Goal: Task Accomplishment & Management: Use online tool/utility

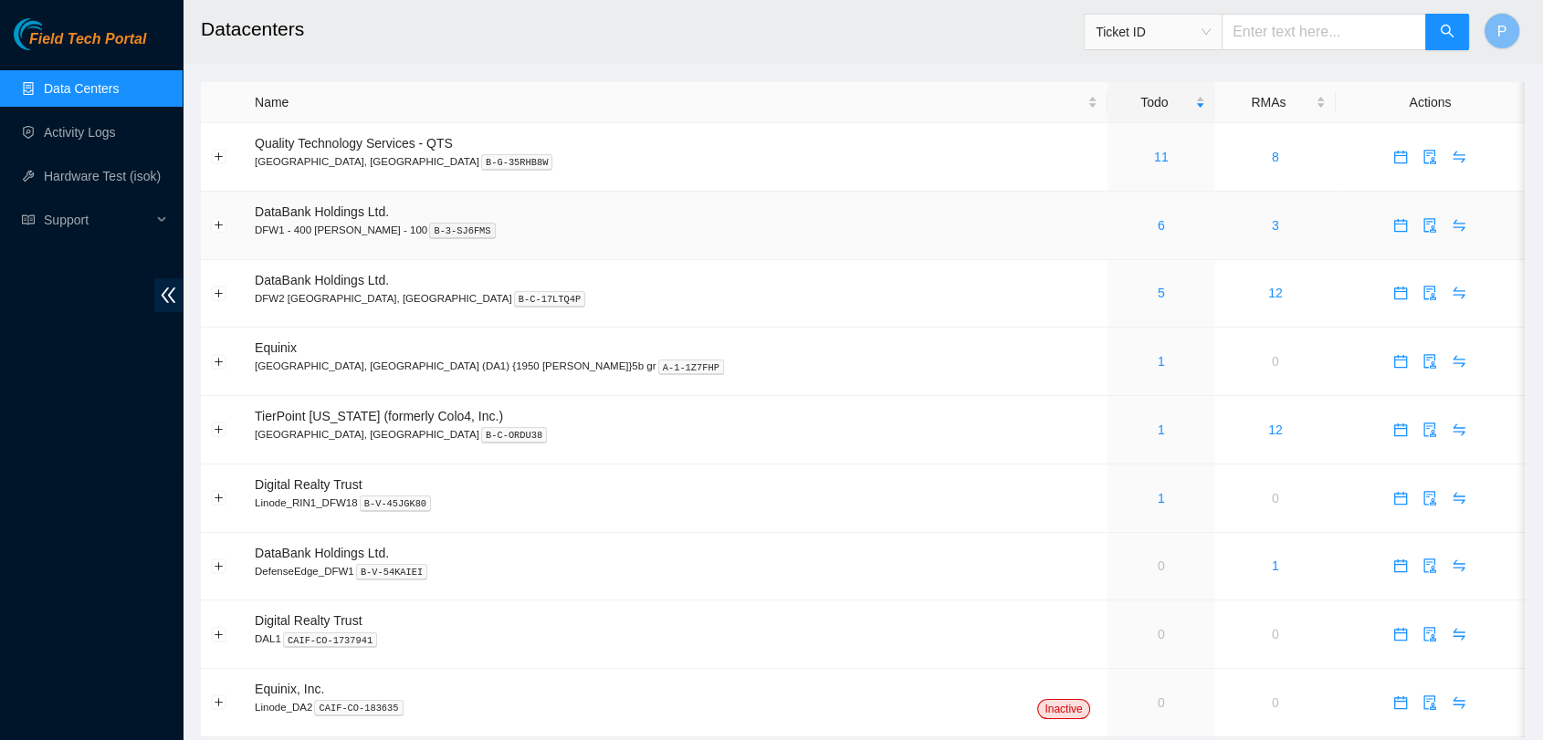
click at [1107, 245] on td "6" at bounding box center [1161, 226] width 108 height 68
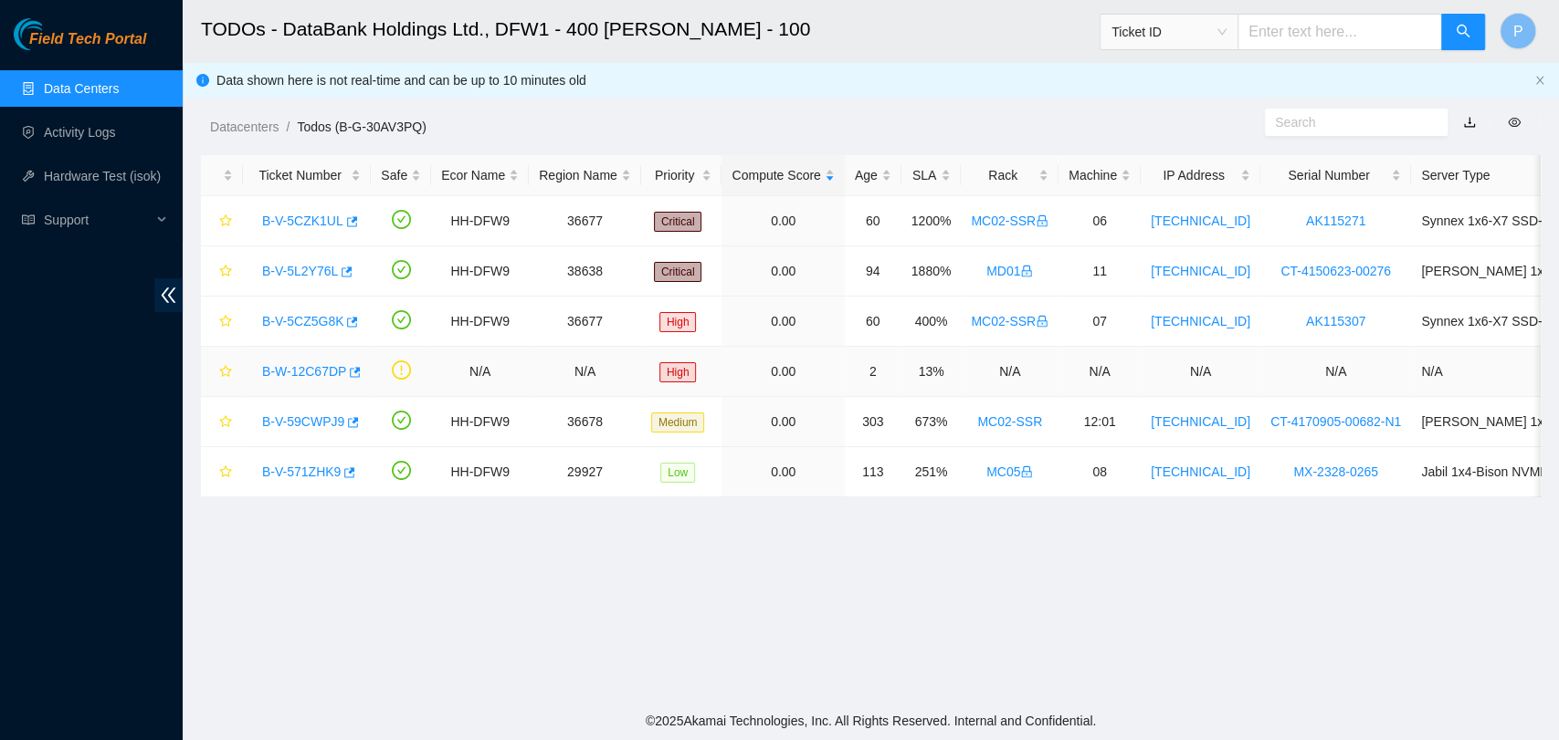
click at [318, 373] on link "B-W-12C67DP" at bounding box center [304, 371] width 84 height 15
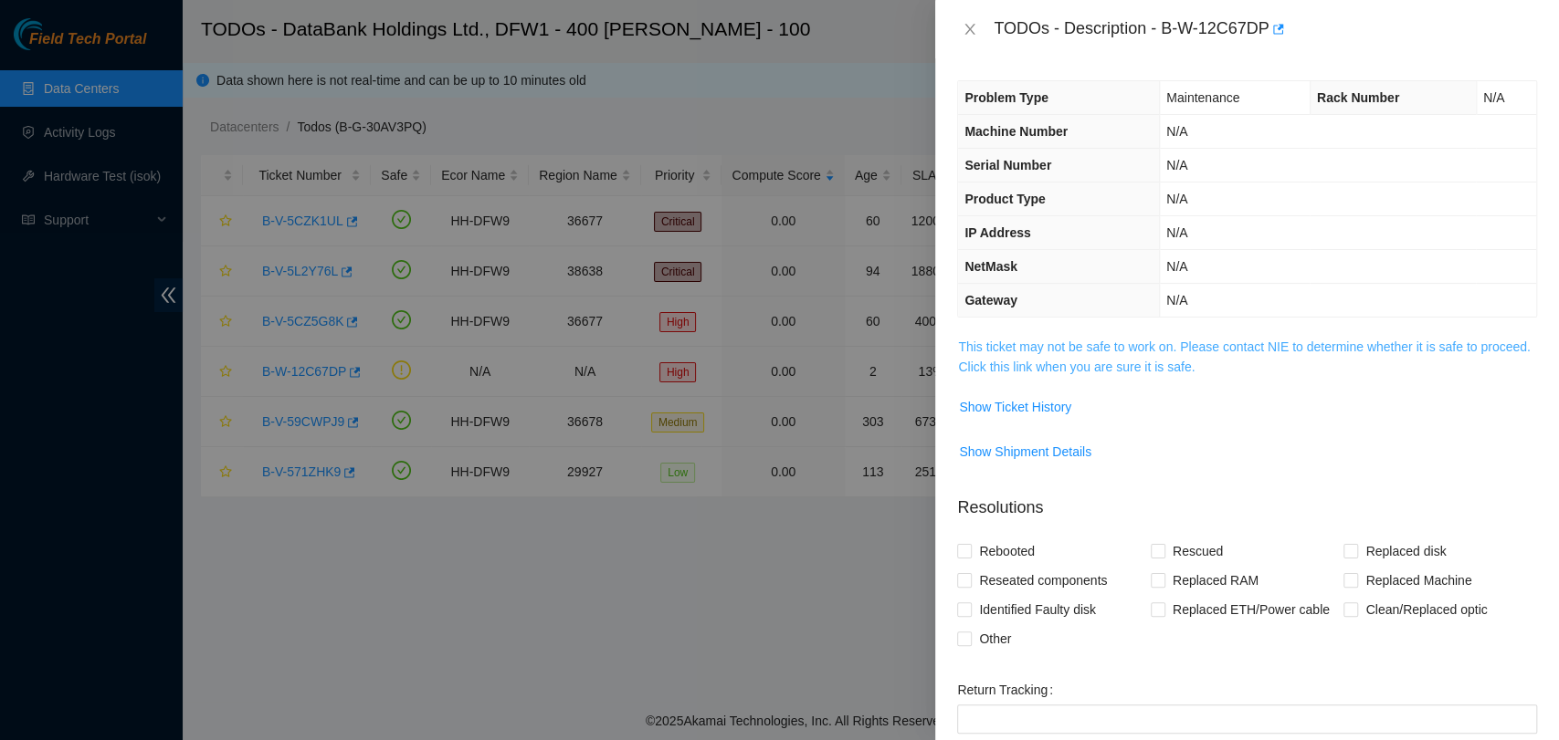
click at [1052, 356] on link "This ticket may not be safe to work on. Please contact NIE to determine whether…" at bounding box center [1244, 357] width 572 height 35
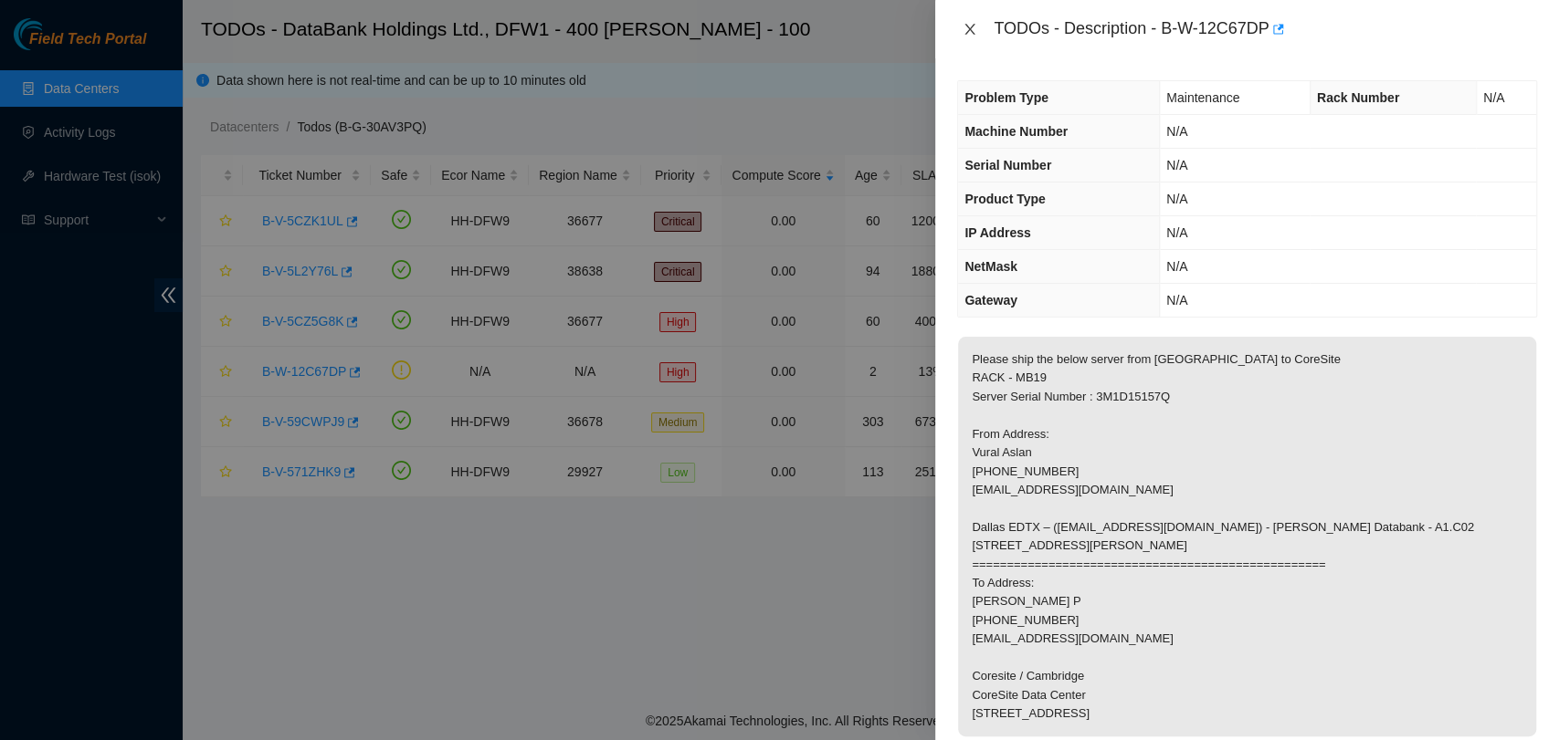
click at [964, 26] on icon "close" at bounding box center [969, 29] width 15 height 15
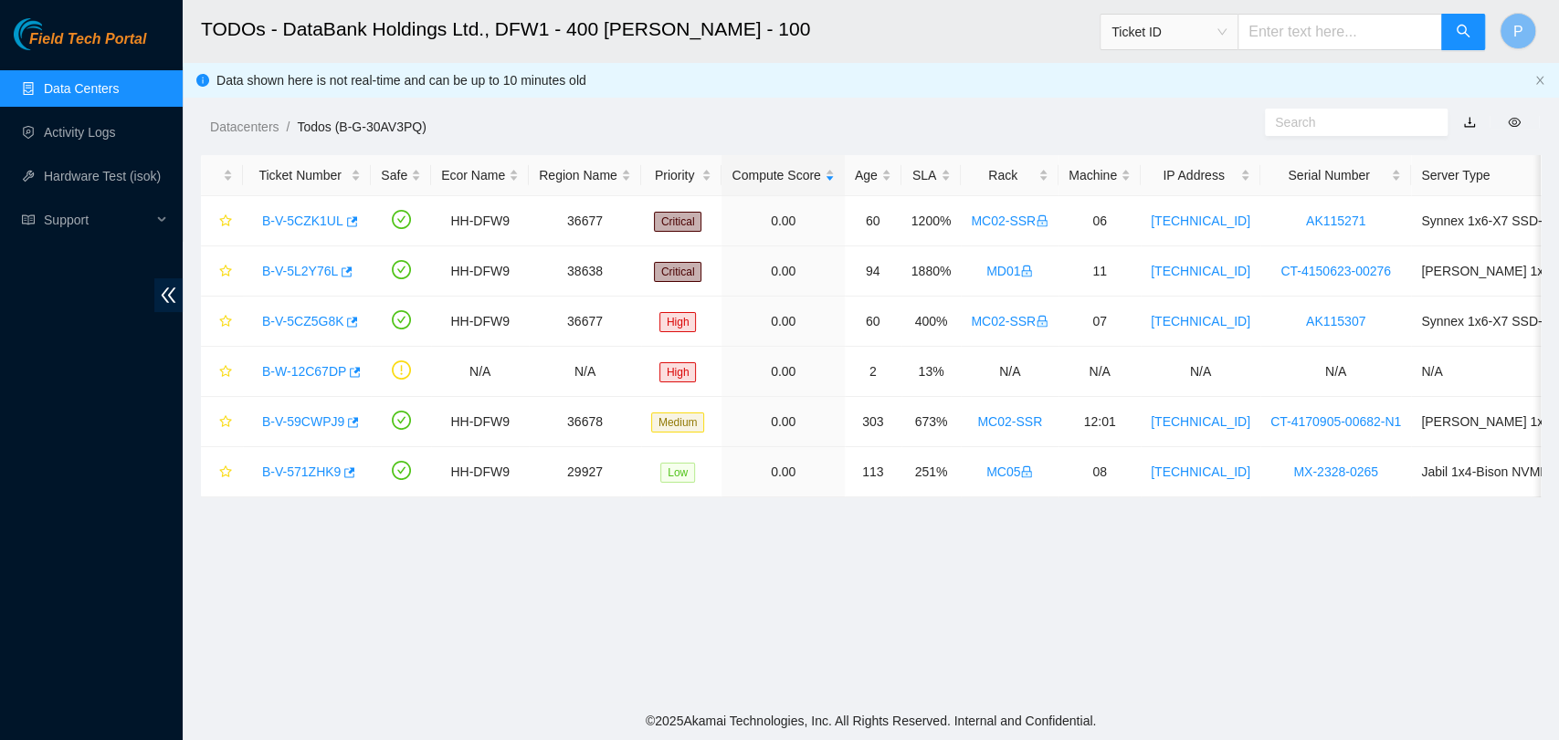
click at [110, 96] on link "Data Centers" at bounding box center [81, 88] width 75 height 15
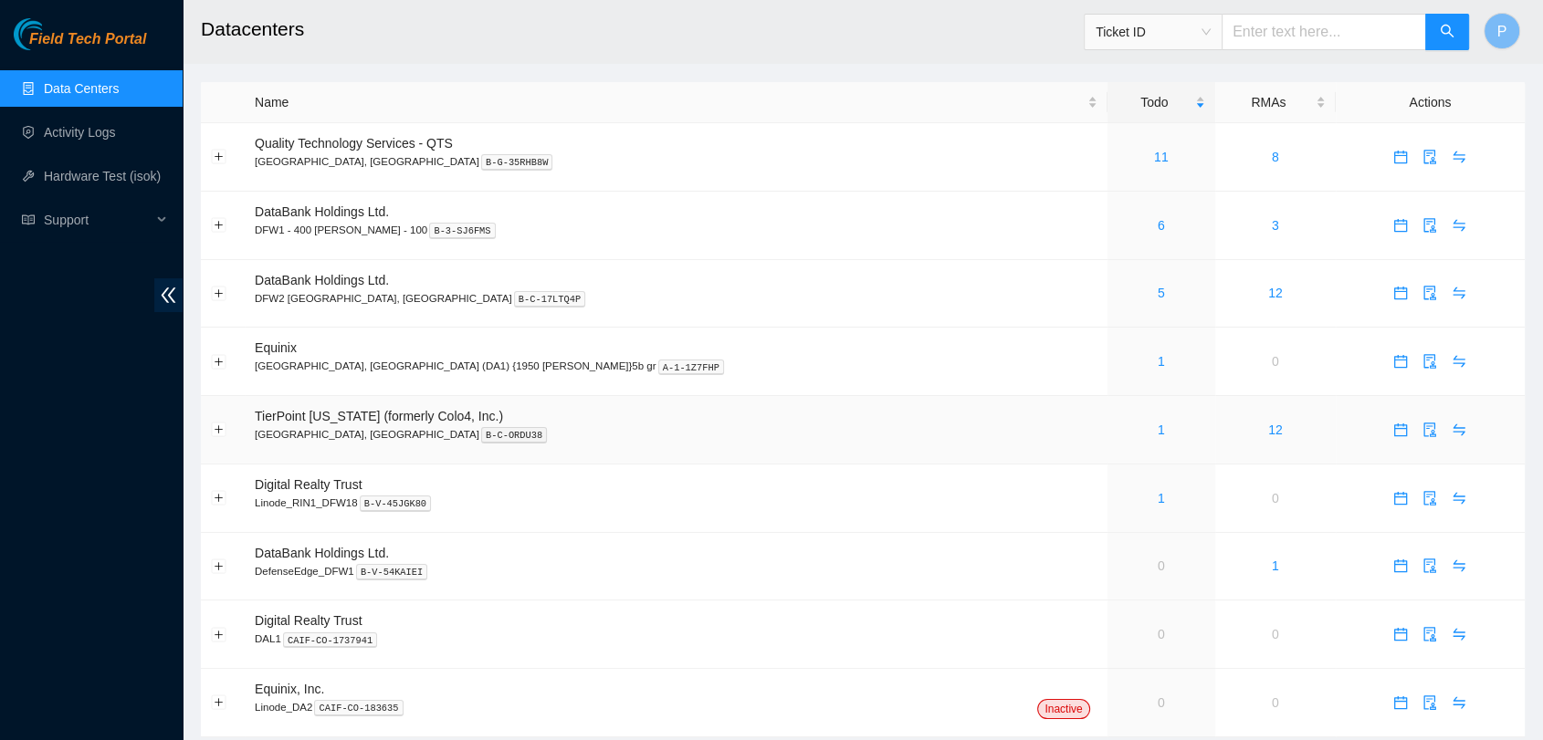
click at [1118, 431] on div "1" at bounding box center [1162, 430] width 88 height 20
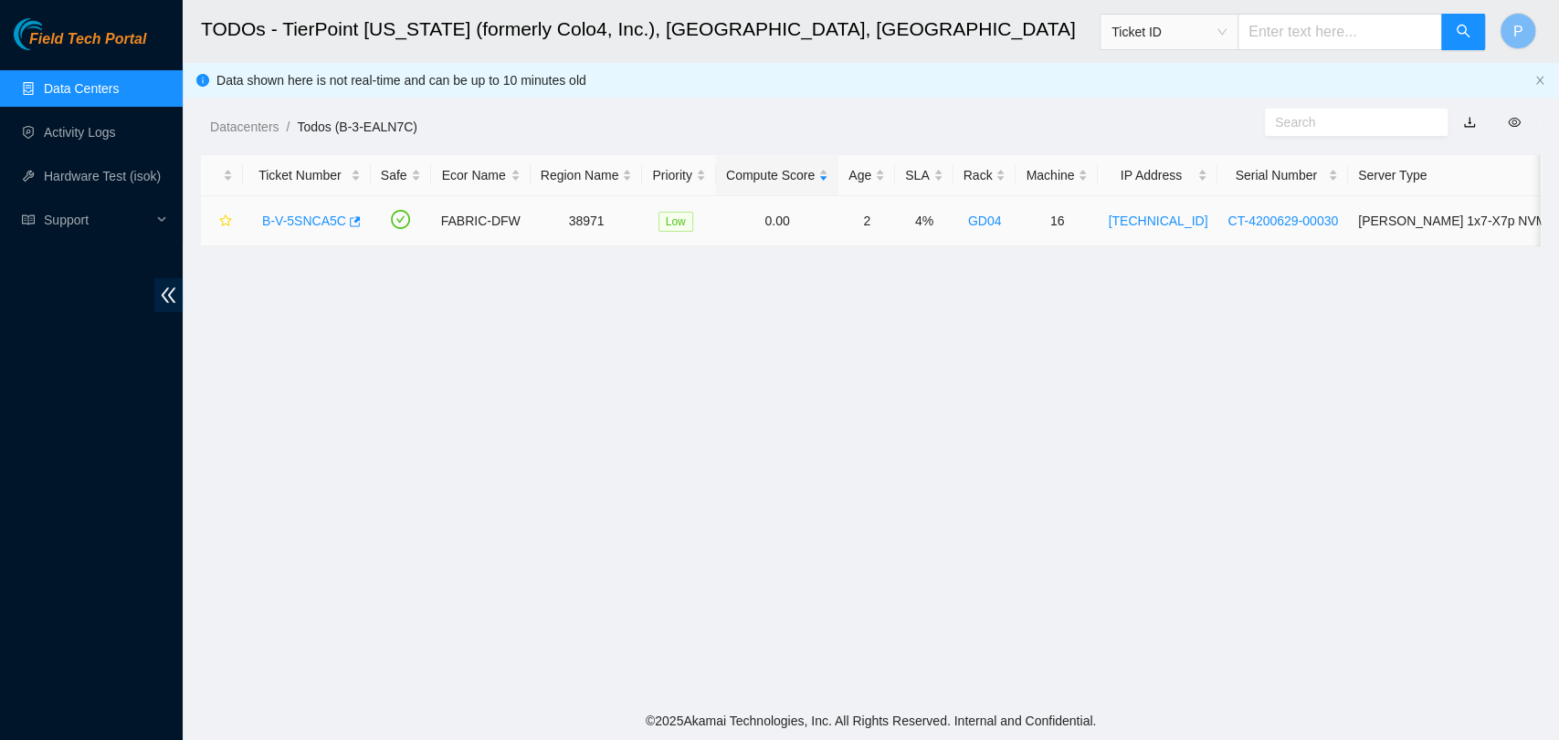
click at [322, 219] on link "B-V-5SNCA5C" at bounding box center [304, 221] width 84 height 15
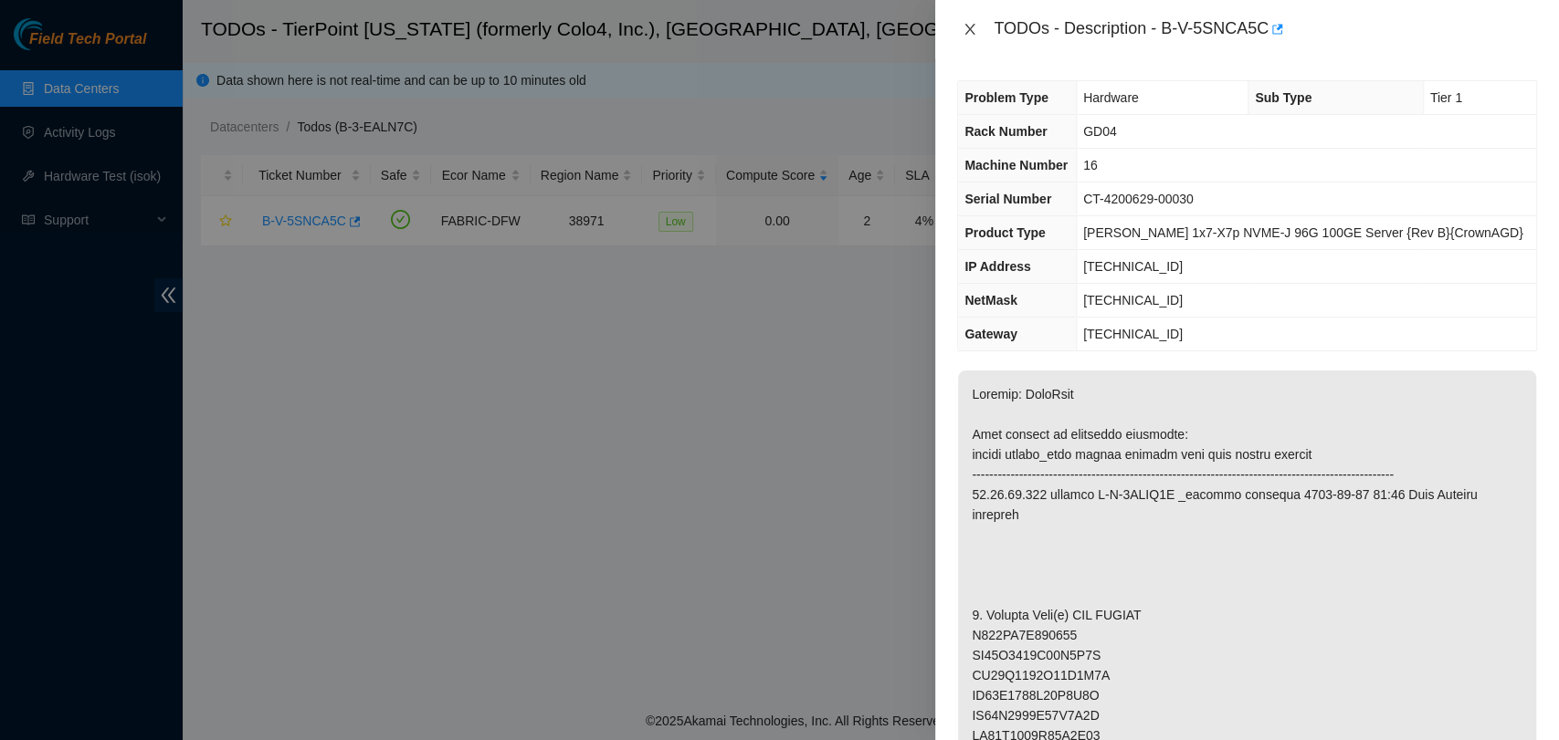
click at [970, 23] on icon "close" at bounding box center [969, 29] width 15 height 15
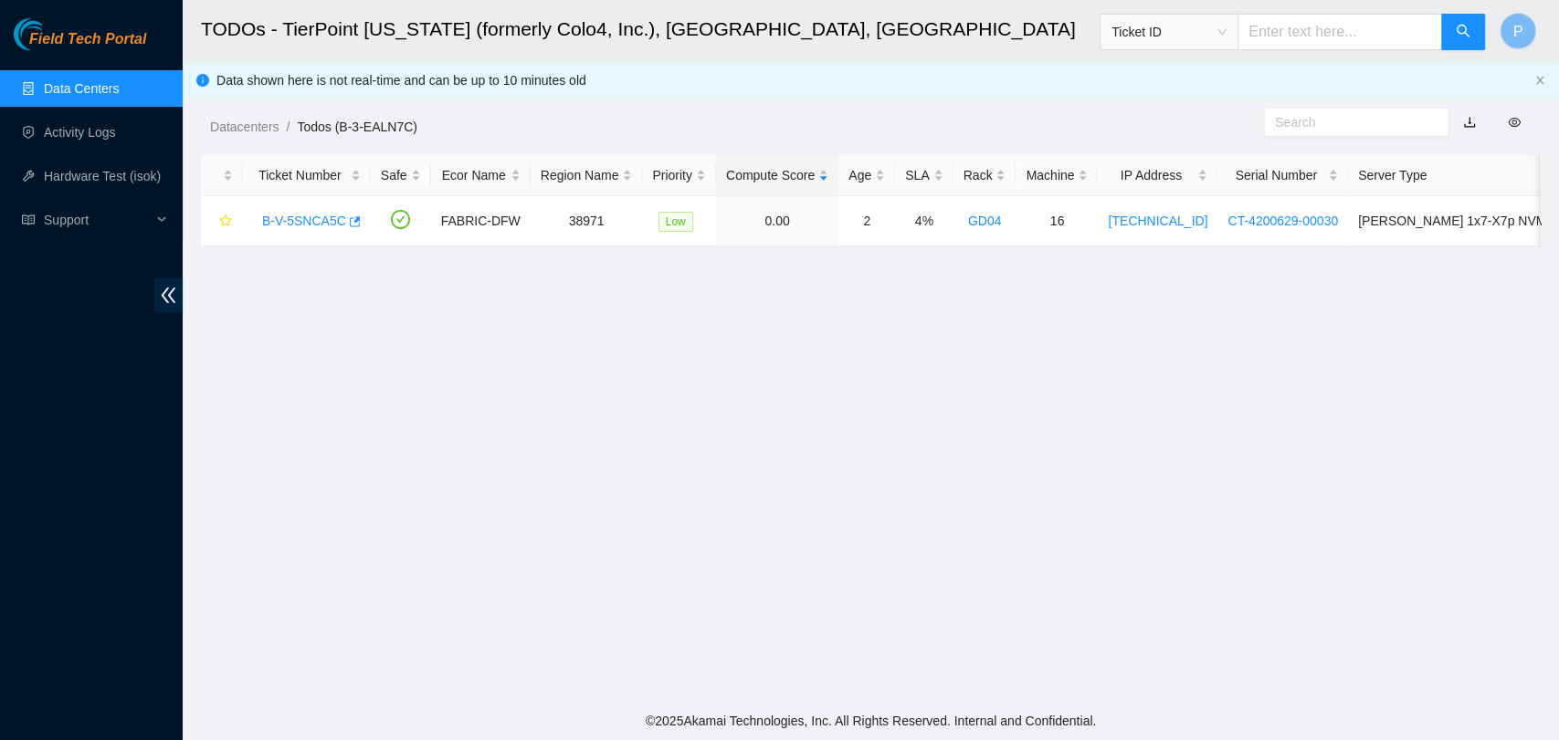
click at [119, 84] on link "Data Centers" at bounding box center [81, 88] width 75 height 15
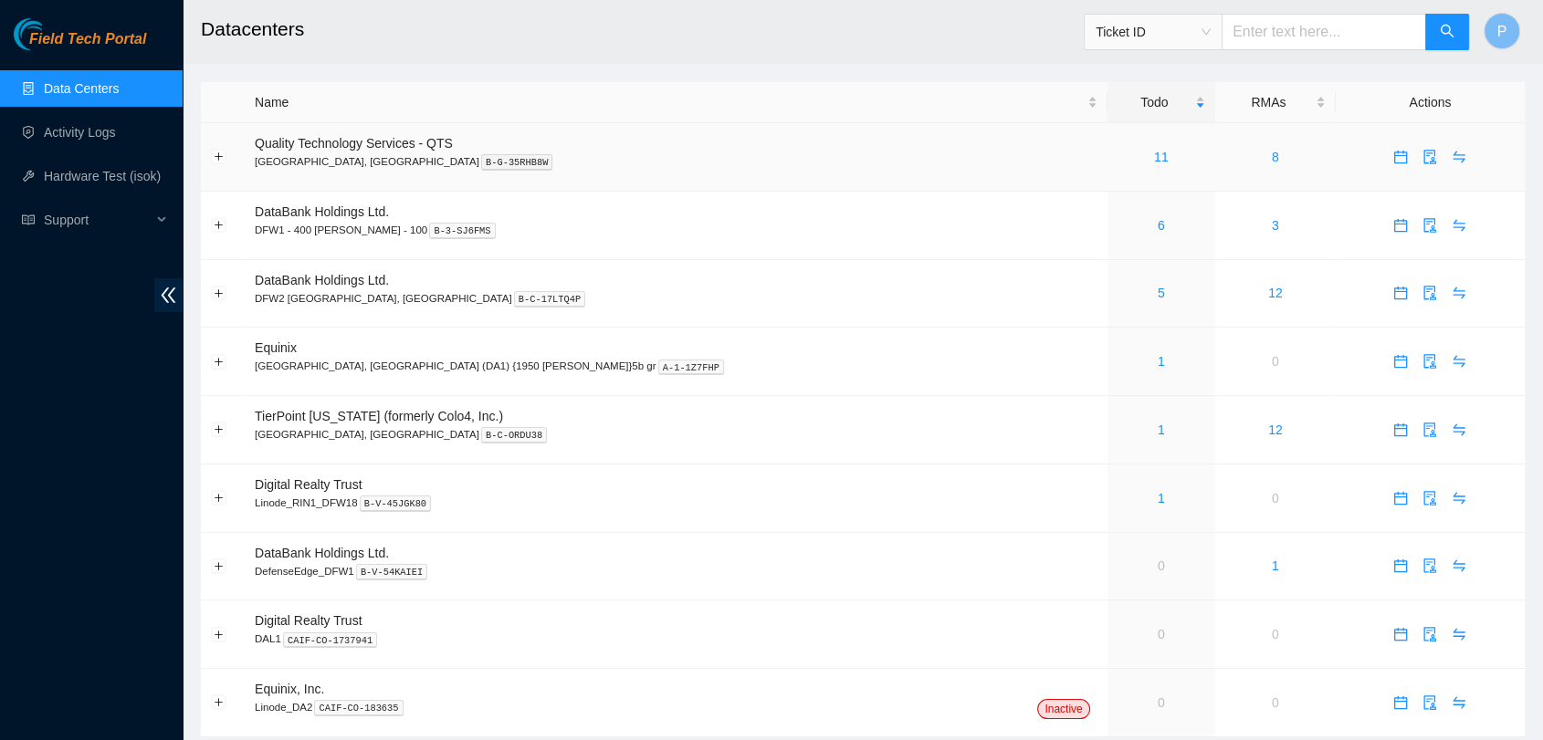
click at [1118, 159] on div "11" at bounding box center [1162, 157] width 88 height 20
